Goal: Navigation & Orientation: Find specific page/section

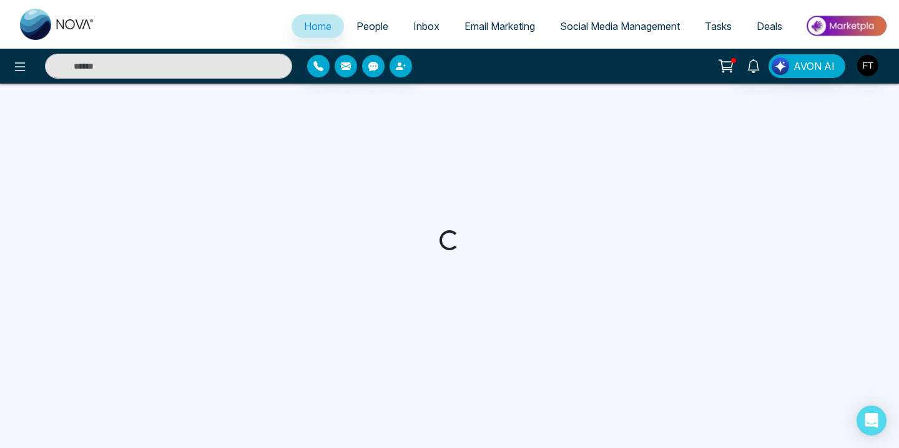
select select "*"
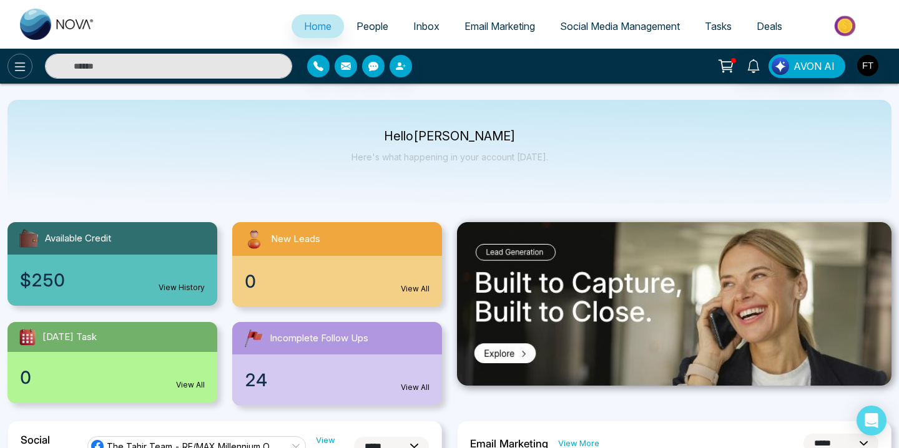
click at [24, 74] on icon at bounding box center [19, 66] width 15 height 15
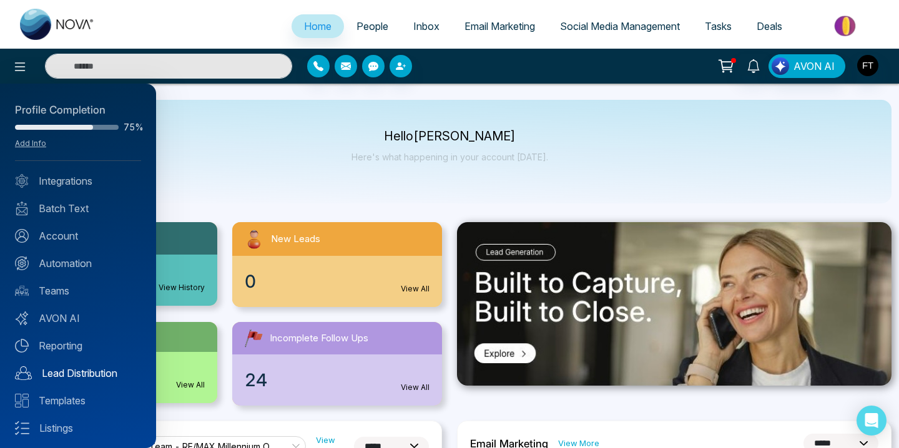
click at [81, 374] on link "Lead Distribution" at bounding box center [78, 373] width 126 height 15
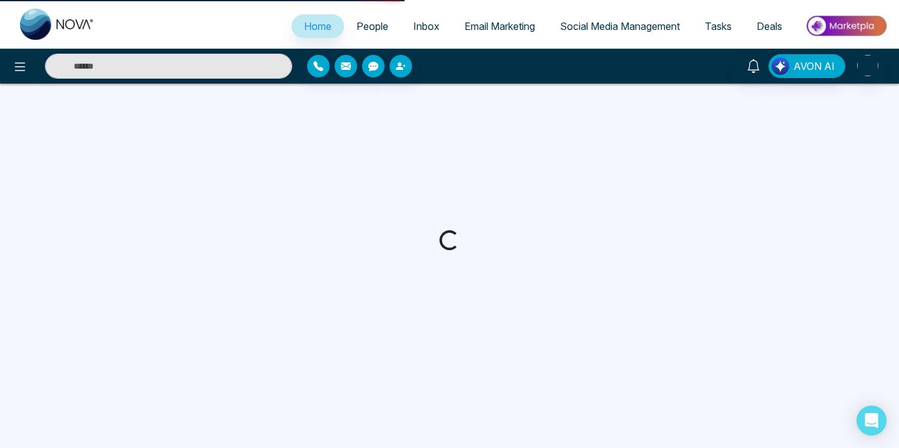
select select "*"
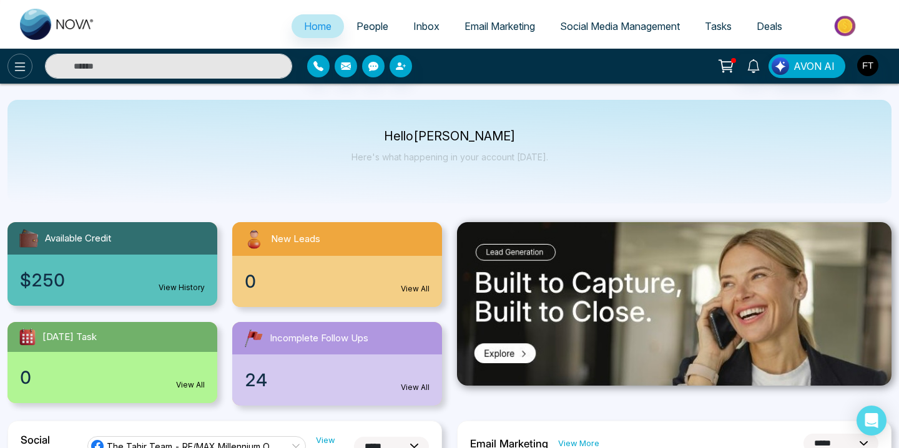
click at [22, 63] on icon at bounding box center [20, 66] width 11 height 9
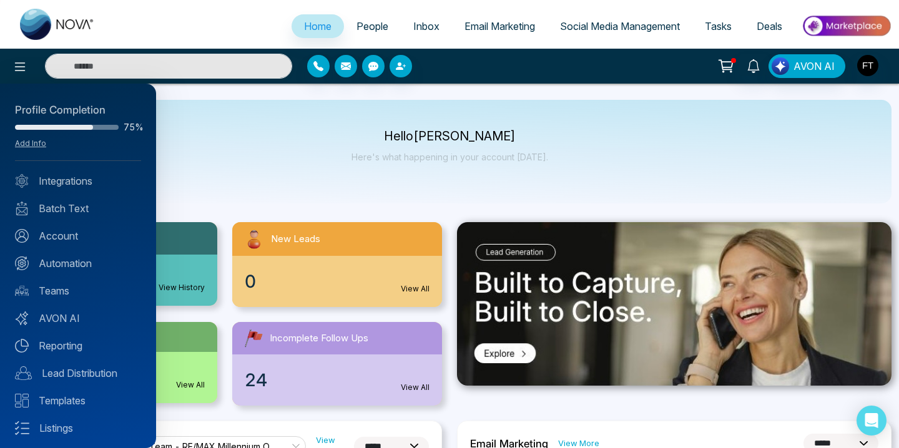
click at [378, 26] on div at bounding box center [449, 224] width 899 height 448
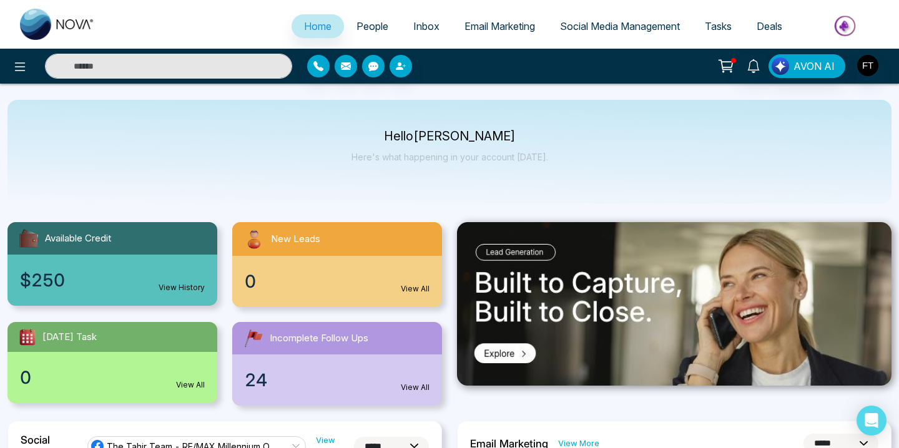
click at [366, 27] on span "People" at bounding box center [372, 26] width 32 height 12
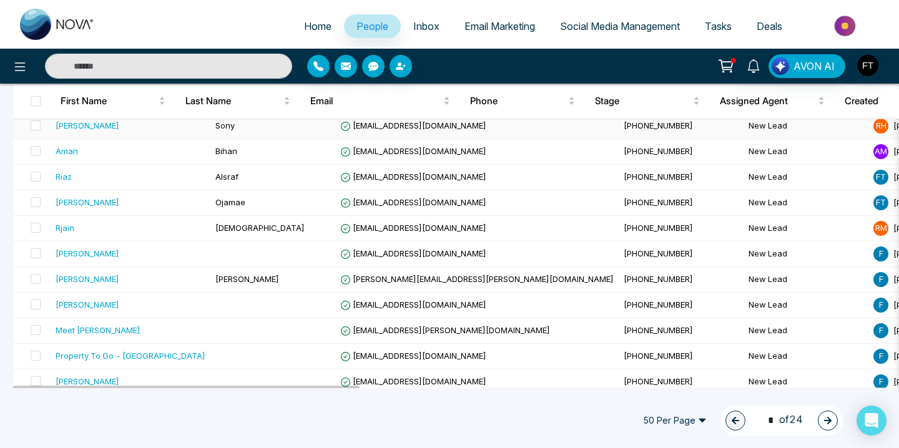
scroll to position [364, 0]
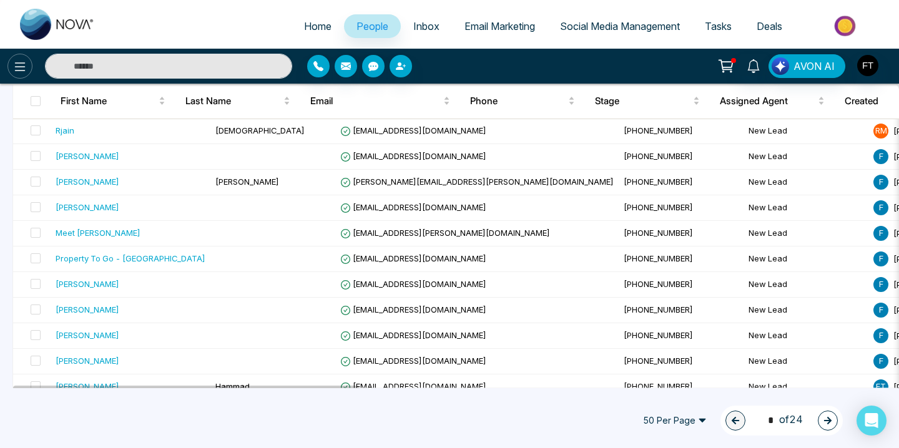
click at [18, 67] on icon at bounding box center [20, 66] width 11 height 9
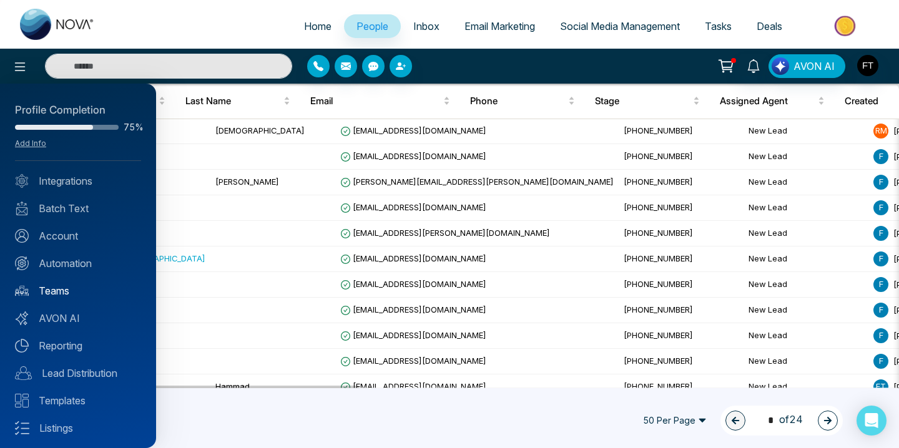
click at [61, 292] on link "Teams" at bounding box center [78, 290] width 126 height 15
